Goal: Transaction & Acquisition: Purchase product/service

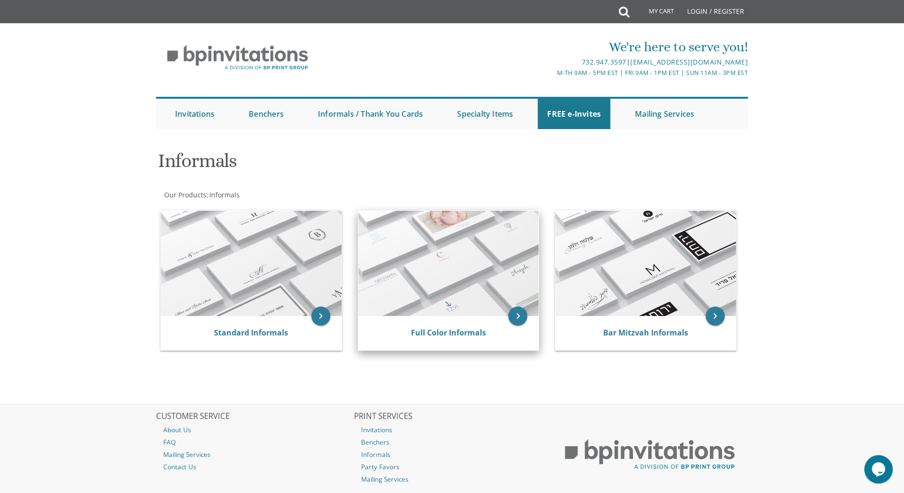
click at [441, 288] on img at bounding box center [448, 263] width 181 height 105
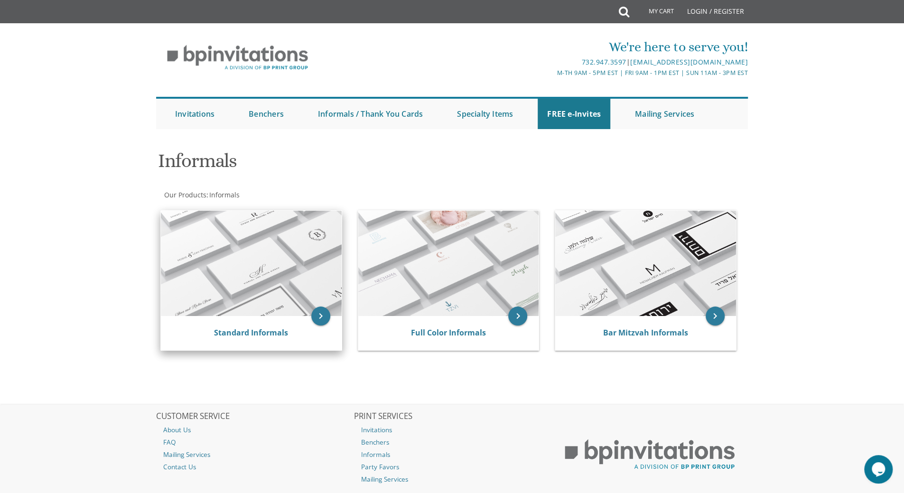
click at [261, 275] on img at bounding box center [251, 263] width 181 height 105
click at [319, 313] on icon "keyboard_arrow_right" at bounding box center [320, 316] width 19 height 19
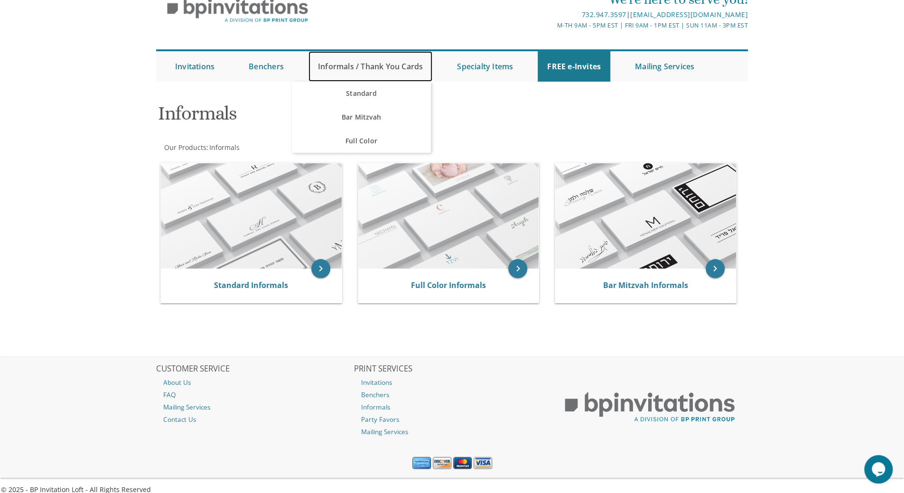
click at [397, 68] on link "Informals / Thank You Cards" at bounding box center [370, 66] width 124 height 30
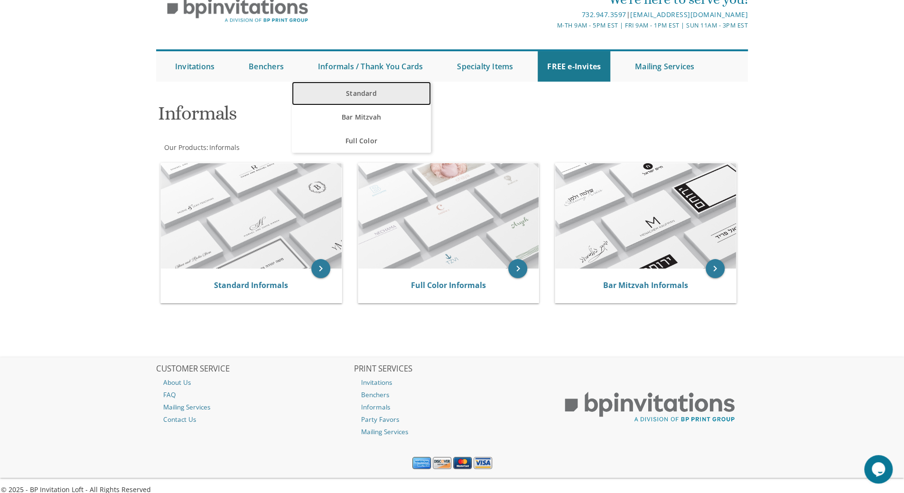
click at [357, 93] on link "Standard" at bounding box center [361, 94] width 139 height 24
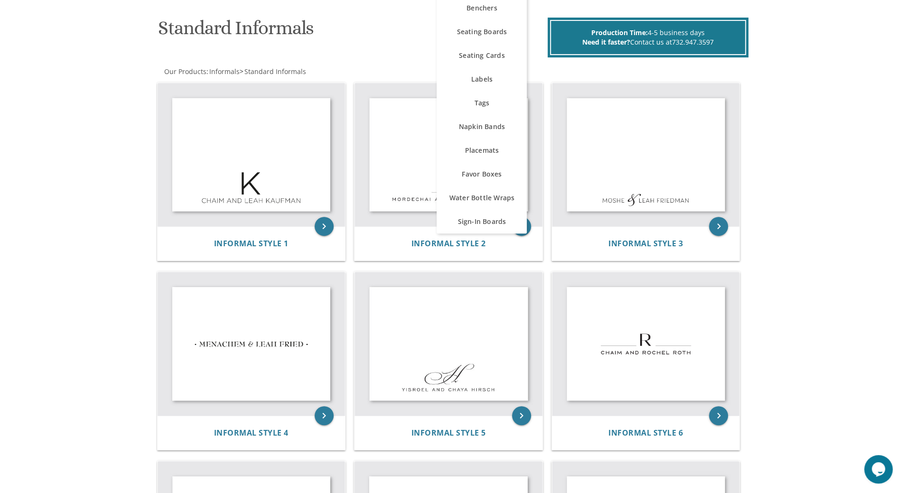
scroll to position [285, 0]
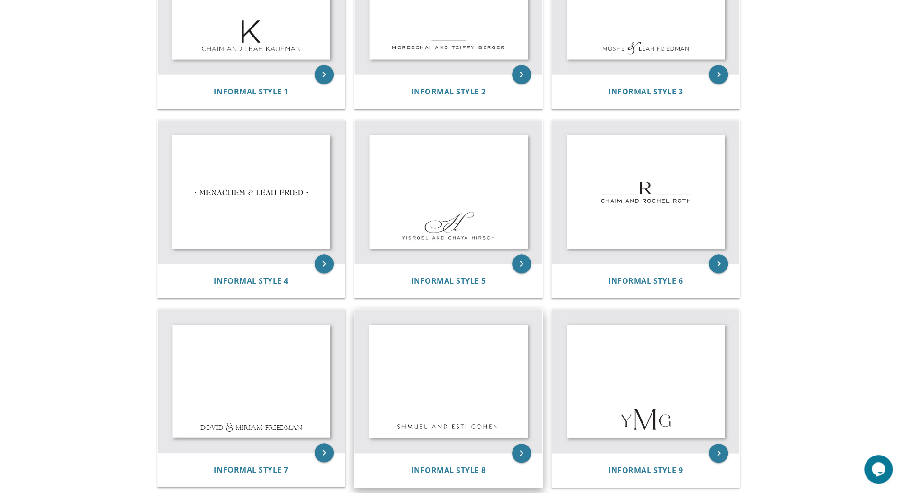
click at [454, 399] on img at bounding box center [448, 381] width 188 height 144
